Goal: Information Seeking & Learning: Learn about a topic

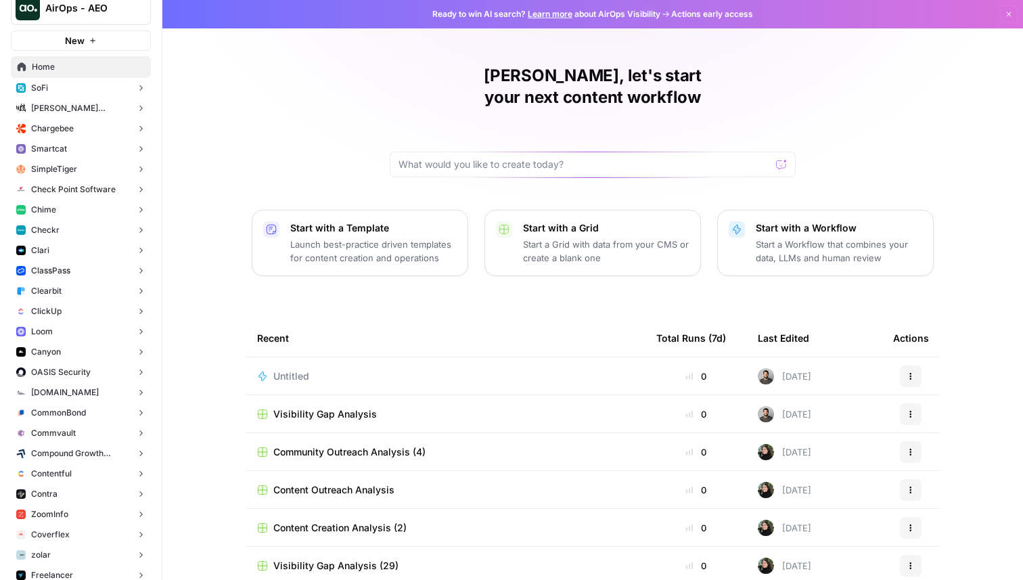
scroll to position [20, 0]
click at [60, 305] on span "ClickUp" at bounding box center [46, 311] width 30 height 12
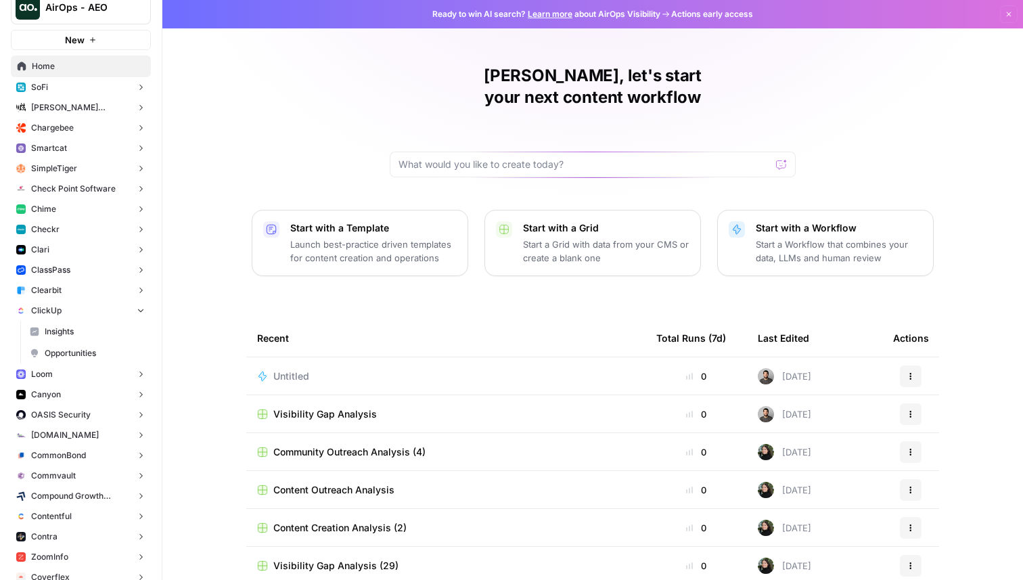
click at [71, 332] on span "Insights" at bounding box center [95, 332] width 100 height 12
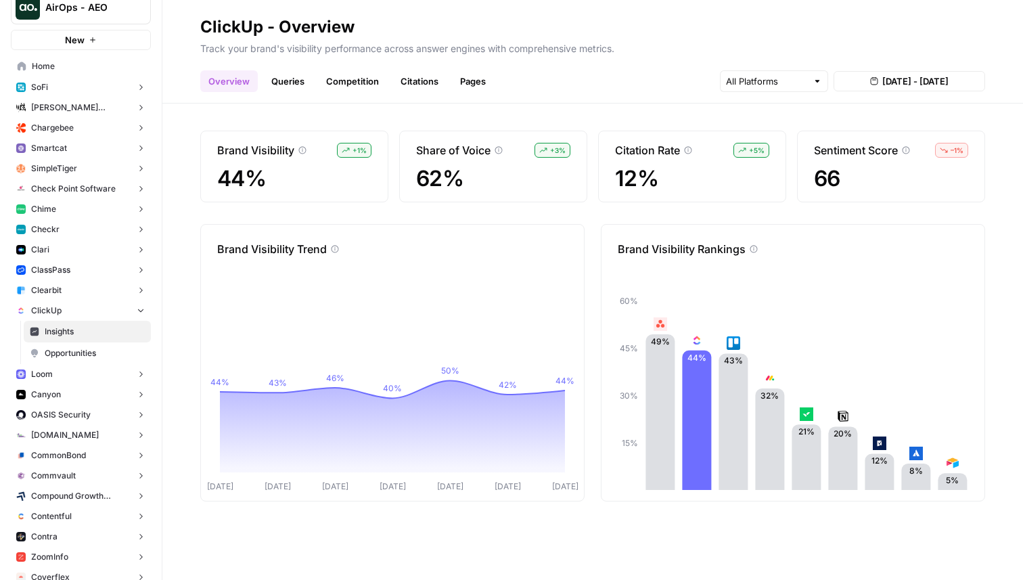
click at [284, 85] on link "Queries" at bounding box center [287, 81] width 49 height 22
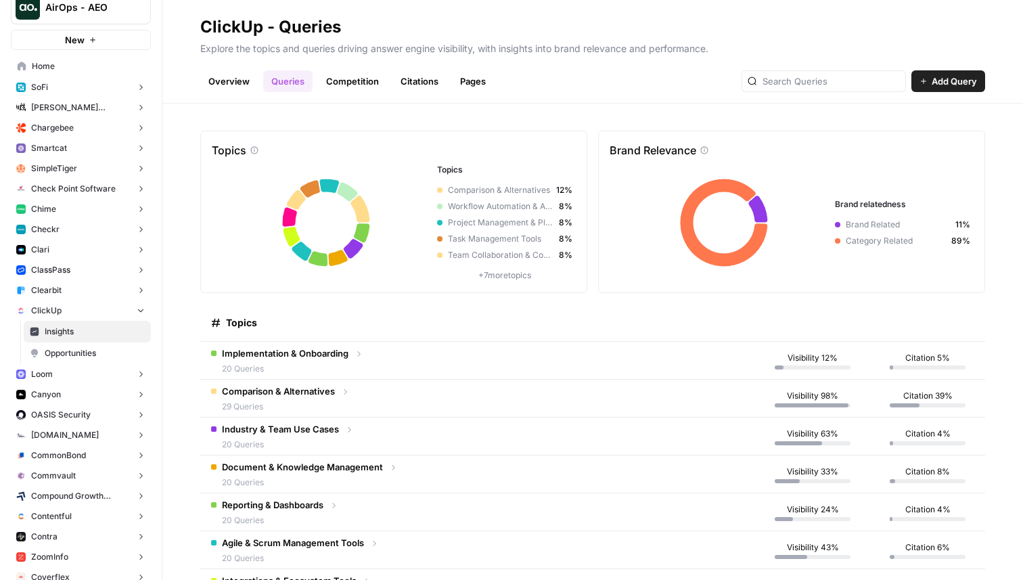
click at [343, 370] on span "20 Queries" at bounding box center [285, 369] width 127 height 12
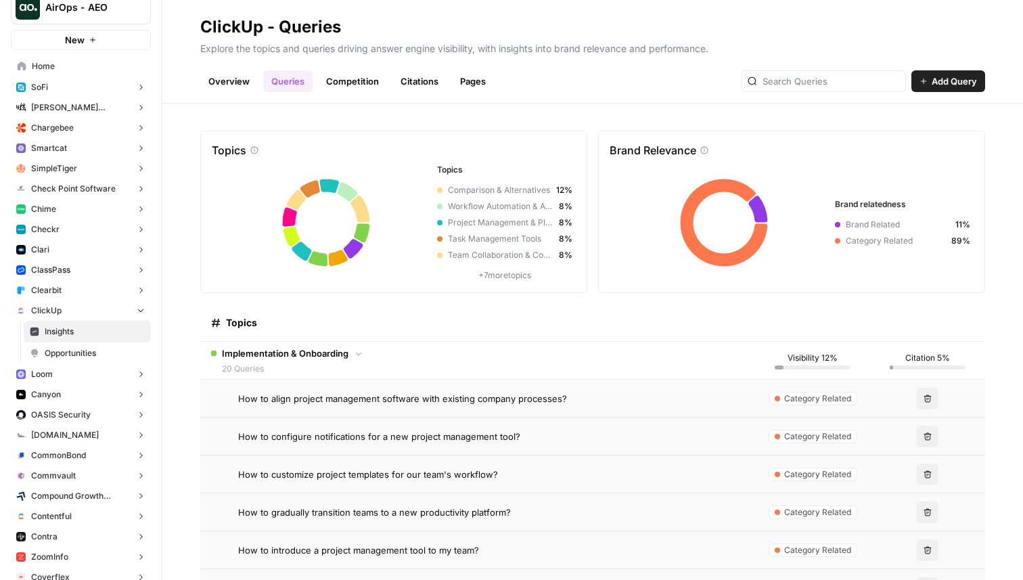
click at [354, 406] on td "How to align project management software with existing company processes?" at bounding box center [477, 398] width 555 height 37
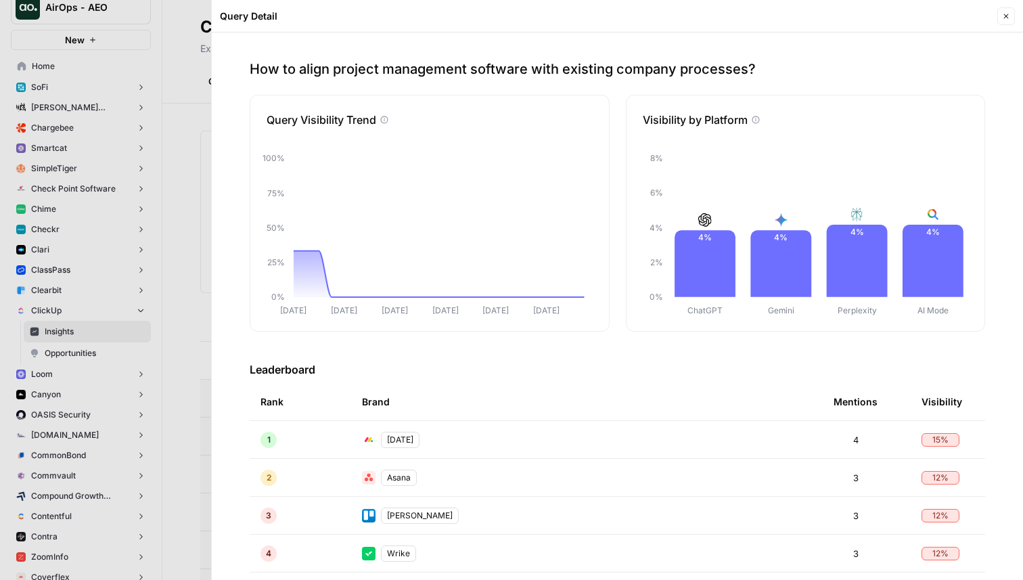
click at [1004, 15] on icon "button" at bounding box center [1006, 16] width 8 height 8
